Goal: Check status: Check status

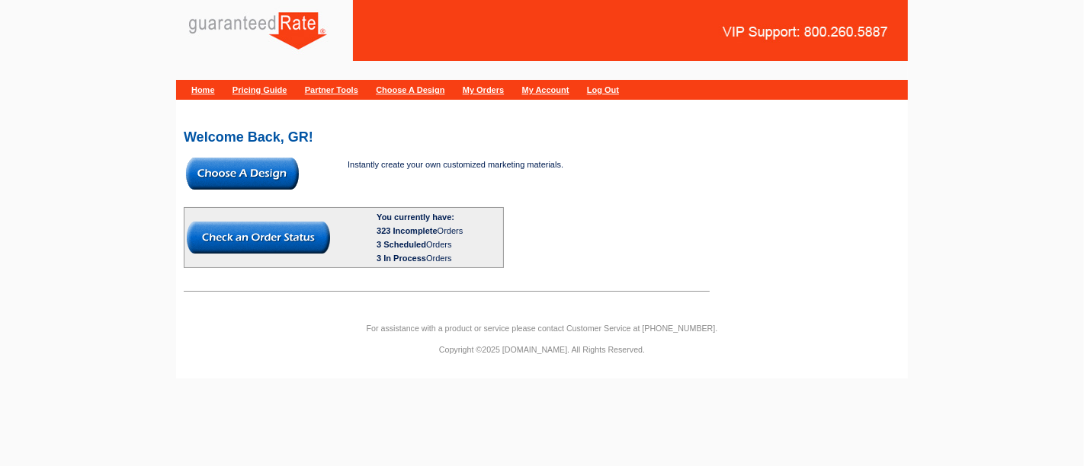
click at [283, 248] on img at bounding box center [258, 238] width 143 height 32
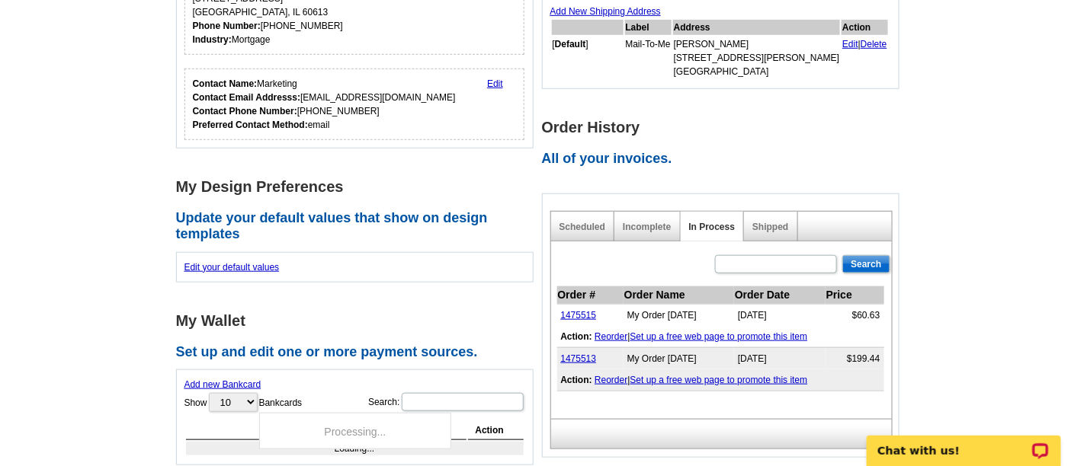
scroll to position [319, 0]
click at [768, 225] on link "Shipped" at bounding box center [770, 226] width 36 height 11
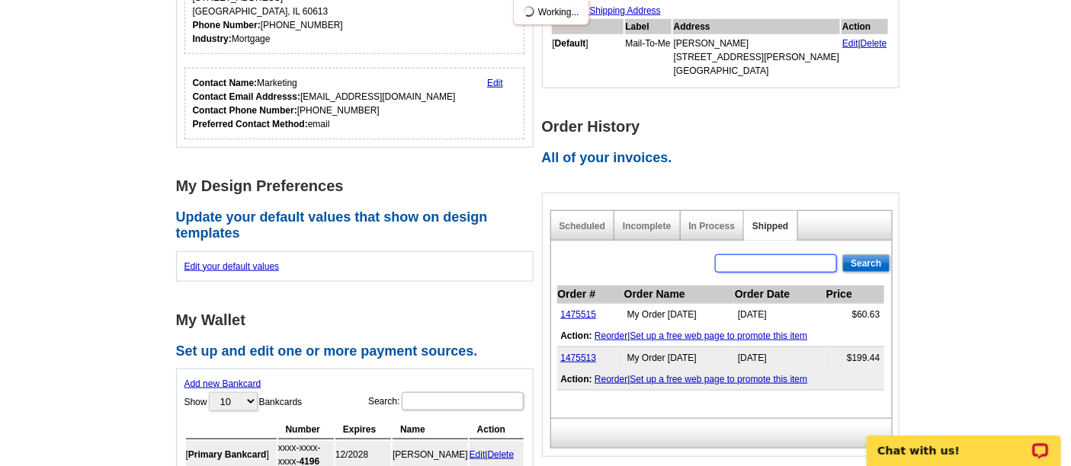
click at [752, 270] on input "text" at bounding box center [776, 263] width 122 height 18
paste input "1475270"
type input "1475270"
click at [863, 264] on input "Search" at bounding box center [865, 263] width 47 height 18
click at [798, 254] on input "1475270" at bounding box center [776, 263] width 122 height 18
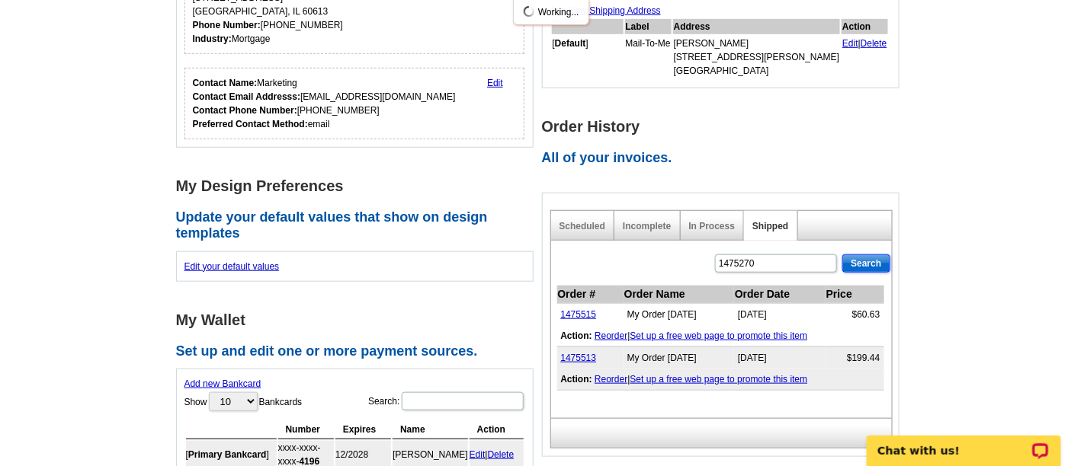
click at [878, 257] on input "Search" at bounding box center [865, 263] width 47 height 18
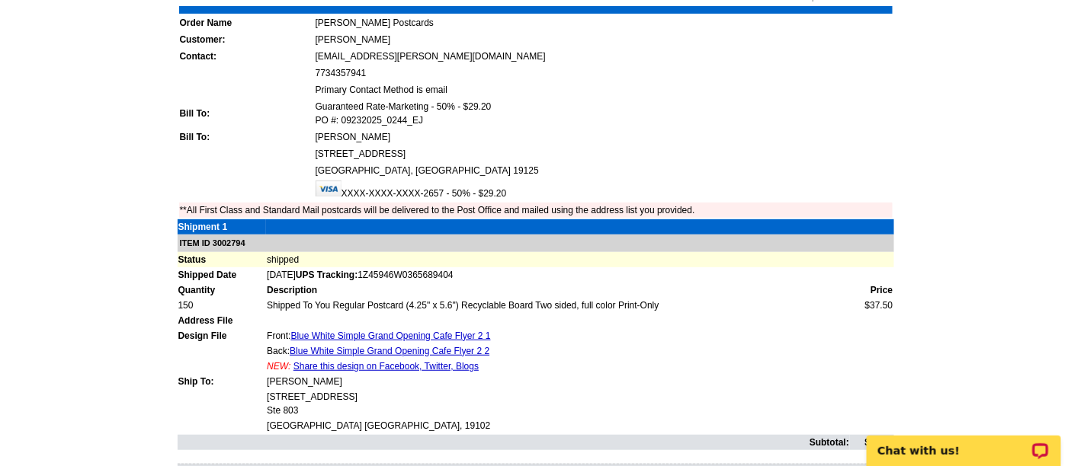
scroll to position [120, 0]
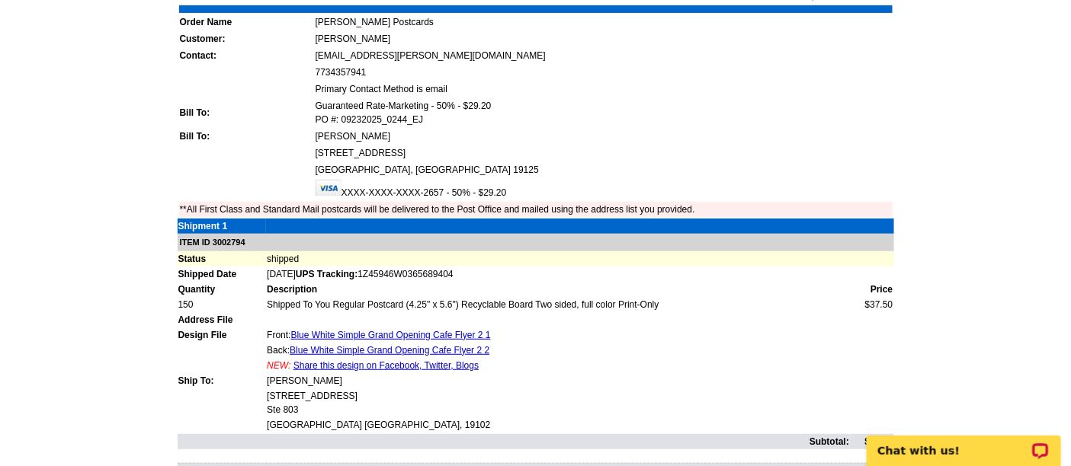
drag, startPoint x: 491, startPoint y: 264, endPoint x: 389, endPoint y: 271, distance: 103.1
click at [389, 271] on td "Sep-24-2025 UPS Tracking: 1Z45946W0365689404" at bounding box center [579, 274] width 627 height 15
copy span "1Z45946W0365689404"
